Goal: Find contact information: Find contact information

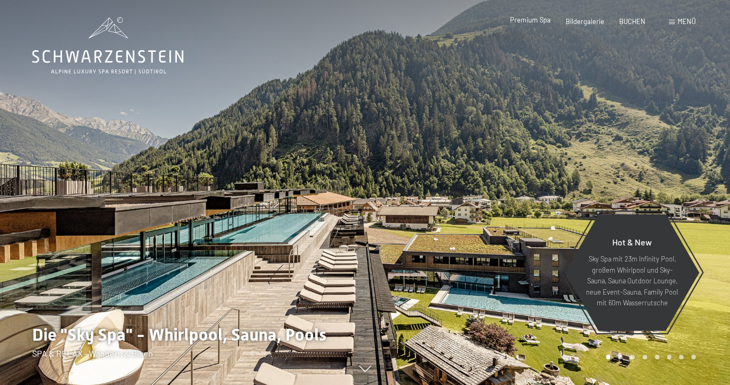
click at [516, 24] on span "Premium Spa" at bounding box center [530, 20] width 41 height 9
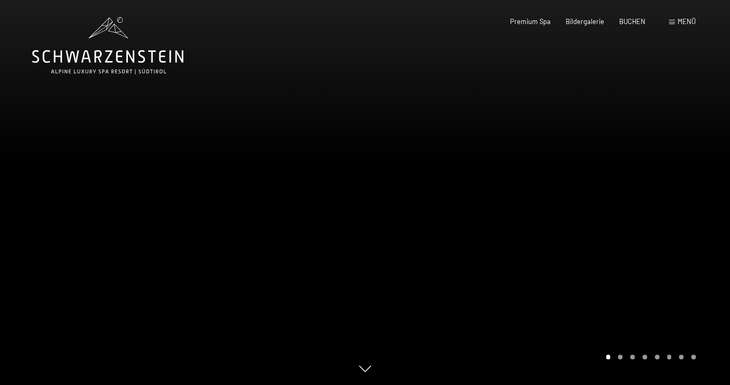
click at [678, 27] on div "Buchen Anfragen Premium Spa Bildergalerie BUCHEN Menü DE IT EN Gutschein Bilder…" at bounding box center [588, 22] width 216 height 10
click at [678, 25] on span "Menü" at bounding box center [687, 21] width 18 height 9
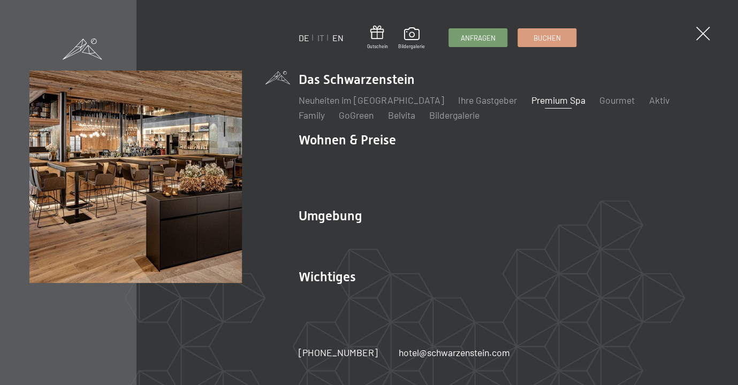
click at [340, 42] on link "EN" at bounding box center [337, 38] width 11 height 10
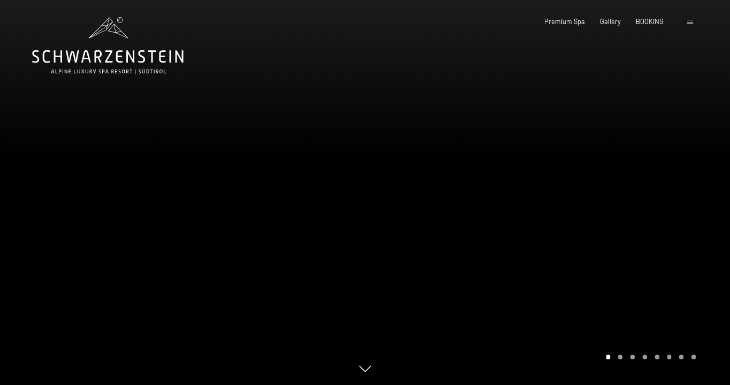
click at [637, 27] on div "Booking Enquiries Premium Spa Gallery BOOKING DE IT EN Vouchers Gallery Enquiri…" at bounding box center [605, 22] width 182 height 10
click at [642, 24] on span "BOOKING" at bounding box center [650, 20] width 28 height 9
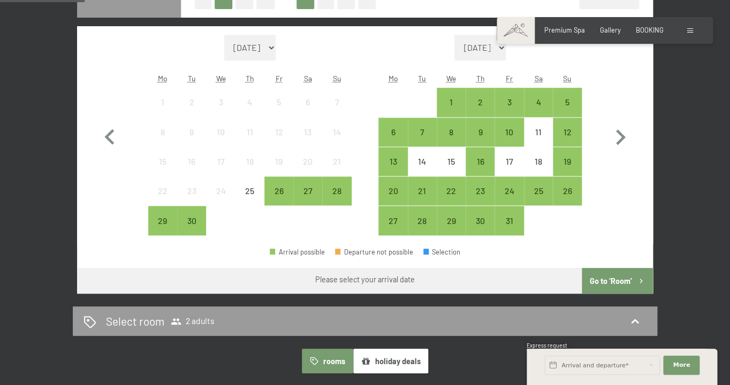
scroll to position [293, 0]
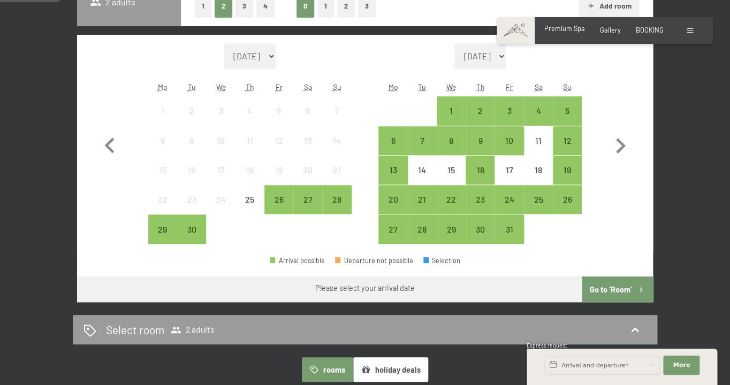
click at [558, 35] on div "Premium Spa Gallery BOOKING" at bounding box center [596, 31] width 165 height 10
click at [549, 33] on span "Premium Spa" at bounding box center [564, 28] width 41 height 9
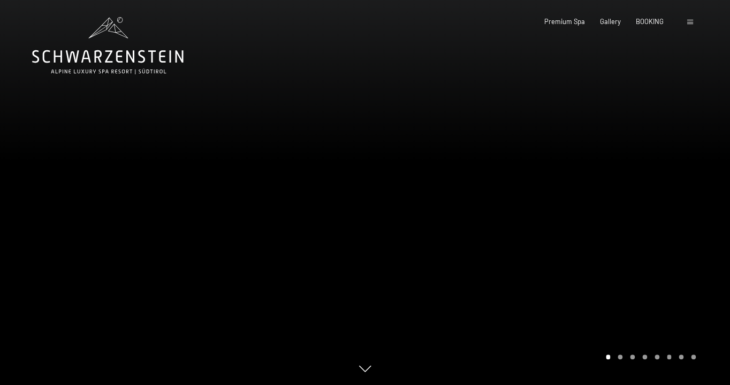
click at [682, 27] on div "Booking Enquiries Premium Spa Gallery BOOKING DE IT EN Vouchers Gallery Enquiri…" at bounding box center [605, 22] width 182 height 10
click at [689, 25] on span at bounding box center [690, 22] width 6 height 5
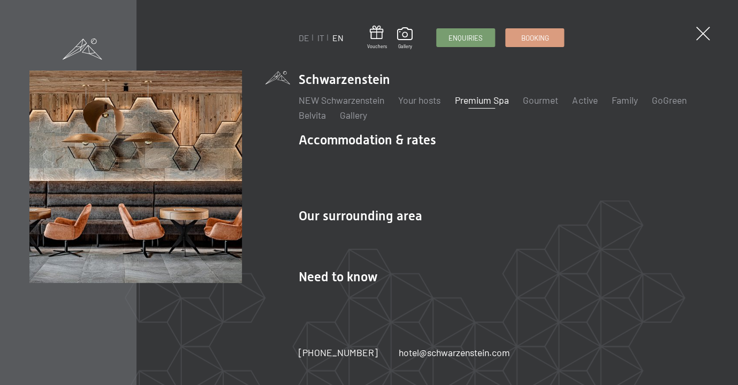
drag, startPoint x: 384, startPoint y: 353, endPoint x: 503, endPoint y: 358, distance: 118.9
click at [503, 358] on div "[PHONE_NUMBER] hotel@ no-spam. [GEOGRAPHIC_DATA]. no-spam. com" at bounding box center [415, 352] width 232 height 13
copy link "hotel@ no-spam. [GEOGRAPHIC_DATA]. no-spam. com"
